Goal: Task Accomplishment & Management: Manage account settings

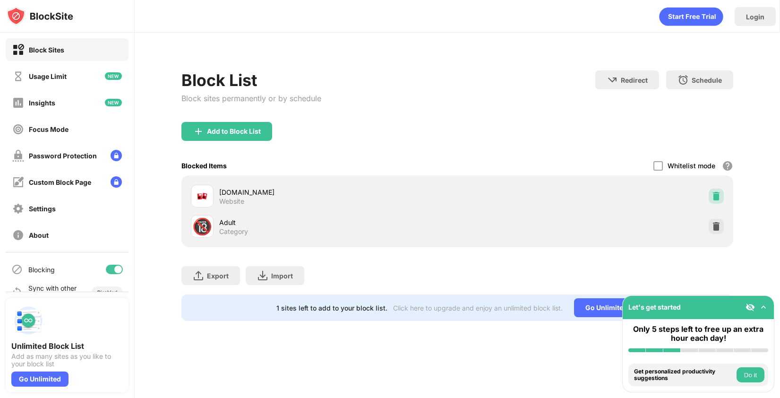
click at [717, 195] on img at bounding box center [715, 195] width 9 height 9
